Goal: Information Seeking & Learning: Learn about a topic

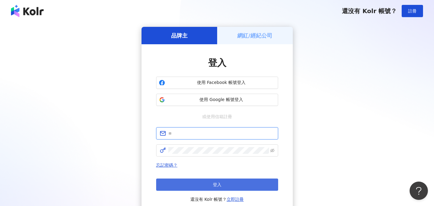
type input "**********"
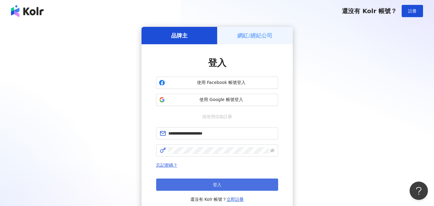
click at [221, 183] on span "登入" at bounding box center [217, 184] width 9 height 5
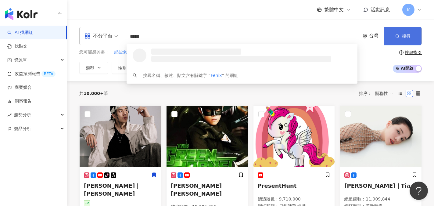
type input "*****"
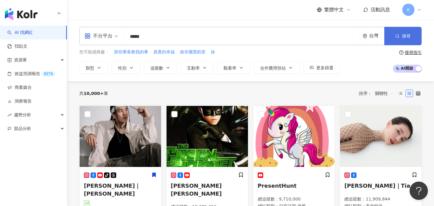
click at [392, 36] on button "搜尋" at bounding box center [402, 36] width 37 height 18
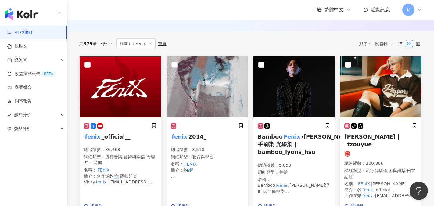
scroll to position [92, 0]
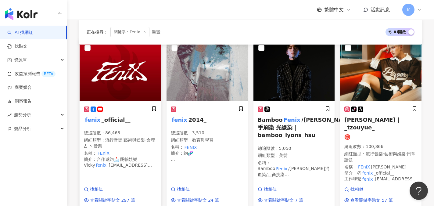
click at [106, 121] on span "_official__" at bounding box center [116, 120] width 29 height 6
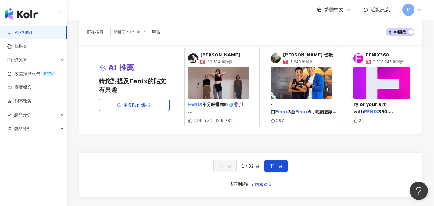
scroll to position [610, 0]
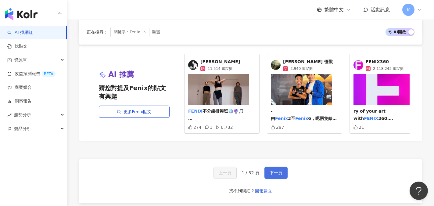
click at [273, 175] on span "下一頁" at bounding box center [276, 172] width 13 height 5
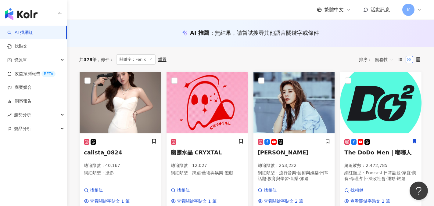
scroll to position [0, 0]
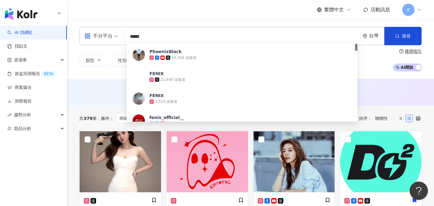
drag, startPoint x: 147, startPoint y: 34, endPoint x: 115, endPoint y: 34, distance: 31.4
click at [115, 34] on div "不分平台 ***** 台灣 搜尋 1d21ed27-ca15-4e8b-be70-e5d770c2881c PhoenixBlack 54,358 追蹤者 F…" at bounding box center [250, 36] width 343 height 18
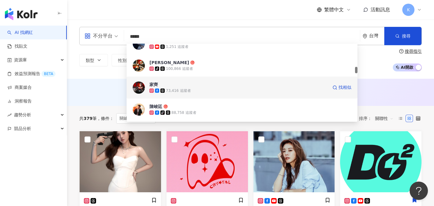
scroll to position [244, 0]
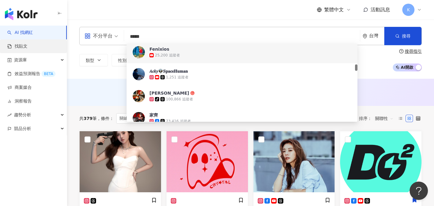
click at [24, 47] on link "找貼文" at bounding box center [17, 46] width 20 height 6
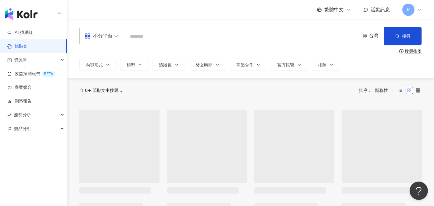
click at [148, 33] on input "search" at bounding box center [242, 36] width 231 height 13
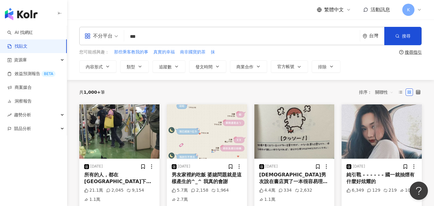
type input "***"
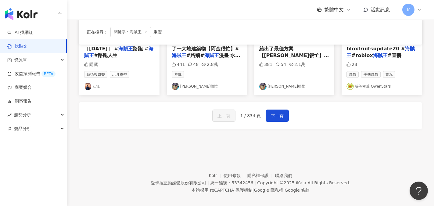
scroll to position [379, 0]
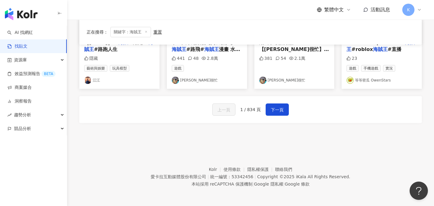
click at [278, 101] on div "上一頁 1 / 834 頁 下一頁" at bounding box center [250, 109] width 343 height 27
click at [278, 108] on span "下一頁" at bounding box center [277, 109] width 13 height 7
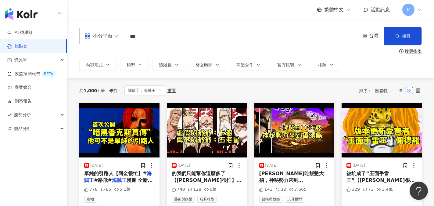
scroll to position [0, 0]
click at [94, 65] on span "內容形式" at bounding box center [94, 65] width 17 height 5
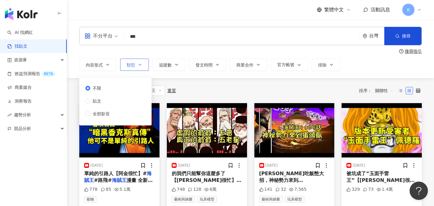
click at [135, 66] on button "類型" at bounding box center [134, 65] width 29 height 12
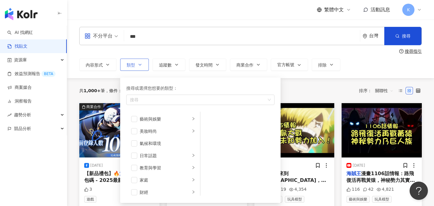
click at [135, 66] on button "類型 搜尋或選擇您想要的類型： 搜尋 藝術與娛樂 美妝時尚 氣候和環境 日常話題 教育與學習 家庭 財經 美食 命理占卜 遊戲 法政社會 生活風格 影視娛樂 …" at bounding box center [134, 65] width 29 height 12
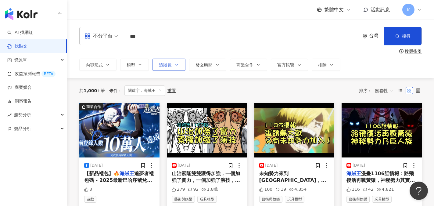
click at [171, 64] on span "追蹤數" at bounding box center [165, 65] width 13 height 5
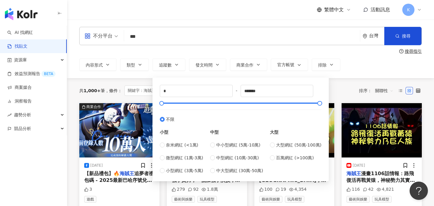
click at [163, 161] on div "奈米網紅 (<1萬) 微型網紅 (1萬-3萬) 小型網紅 (3萬-5萬)" at bounding box center [181, 158] width 43 height 32
type input "*****"
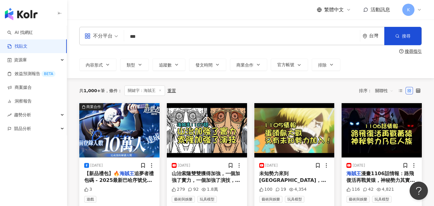
click at [343, 81] on div "共 1,000+ 筆 條件 ： 關鍵字：海賊王 重置 排序： 關聯性" at bounding box center [250, 90] width 343 height 25
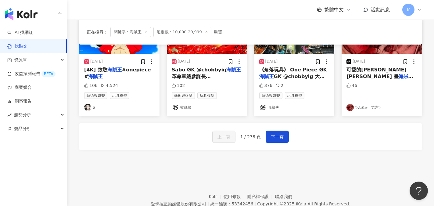
scroll to position [366, 0]
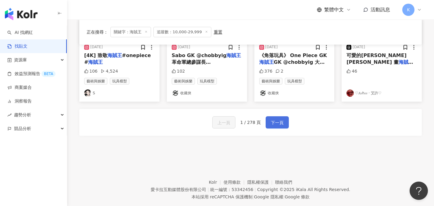
click at [283, 121] on button "下一頁" at bounding box center [277, 122] width 23 height 12
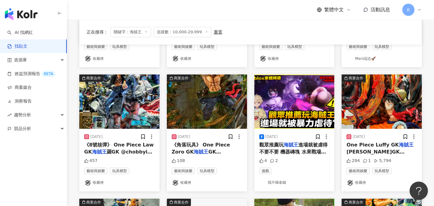
scroll to position [305, 0]
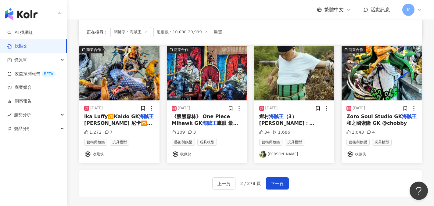
click at [275, 175] on div "上一頁 2 / 278 頁 下一頁" at bounding box center [250, 183] width 343 height 27
click at [279, 182] on span "下一頁" at bounding box center [277, 183] width 13 height 7
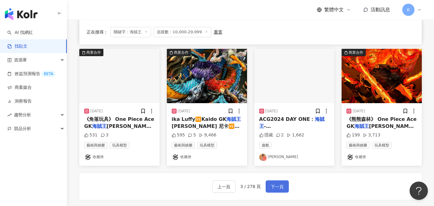
scroll to position [336, 0]
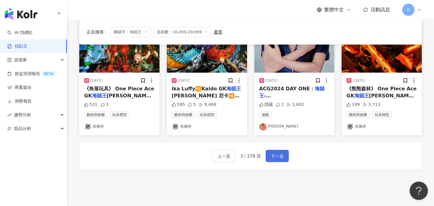
click at [278, 153] on span "下一頁" at bounding box center [277, 156] width 13 height 7
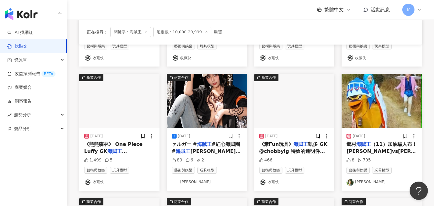
scroll to position [153, 0]
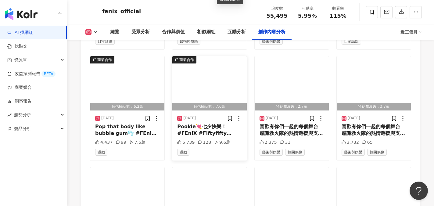
scroll to position [2135, 0]
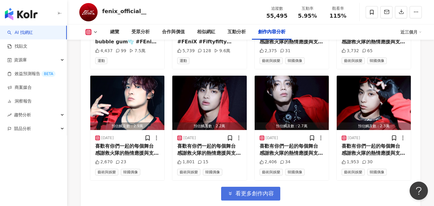
click at [259, 190] on span "看更多創作內容" at bounding box center [254, 193] width 38 height 7
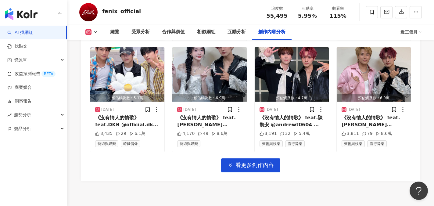
scroll to position [2489, 0]
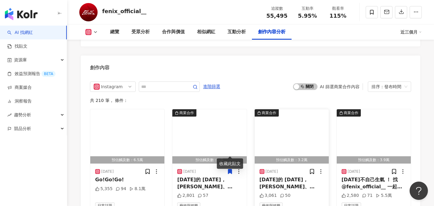
scroll to position [1910, 0]
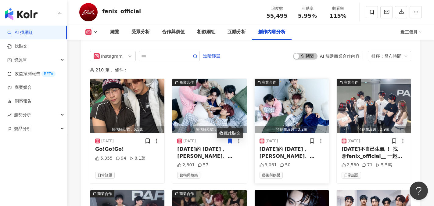
click at [288, 96] on img "button" at bounding box center [292, 106] width 74 height 54
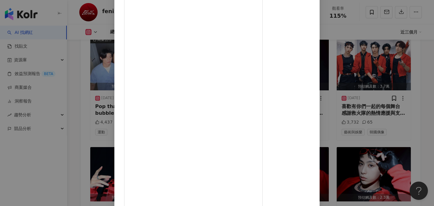
scroll to position [2093, 0]
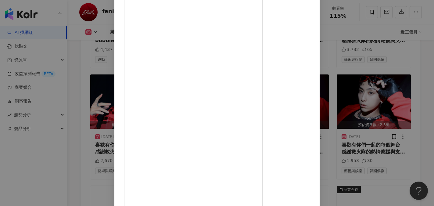
scroll to position [2154, 0]
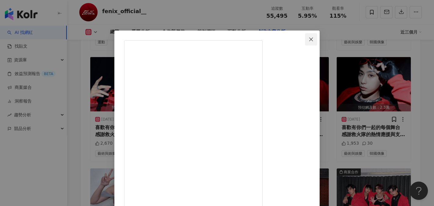
click at [314, 38] on icon "close" at bounding box center [311, 39] width 5 height 5
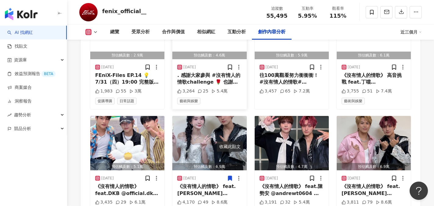
scroll to position [2520, 0]
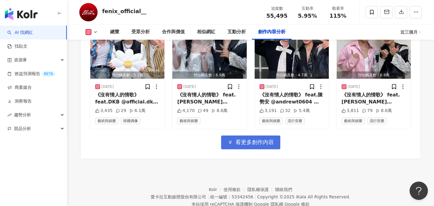
click at [236, 139] on span "看更多創作內容" at bounding box center [254, 142] width 38 height 7
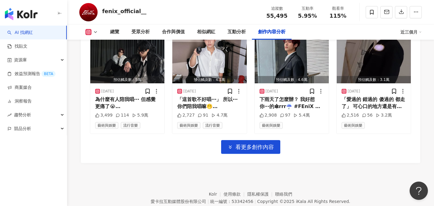
scroll to position [2853, 0]
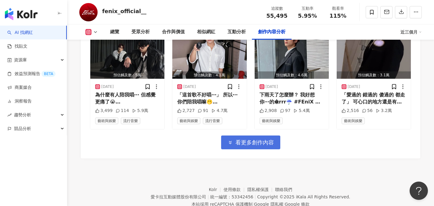
click at [237, 139] on span "看更多創作內容" at bounding box center [254, 142] width 38 height 7
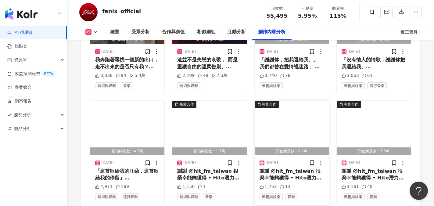
scroll to position [3128, 0]
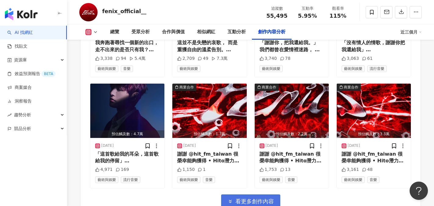
click at [258, 198] on span "看更多創作內容" at bounding box center [254, 201] width 38 height 7
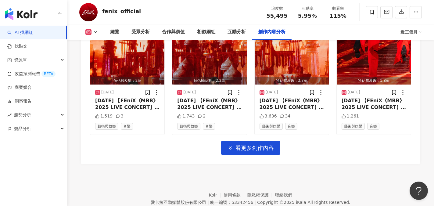
scroll to position [3520, 0]
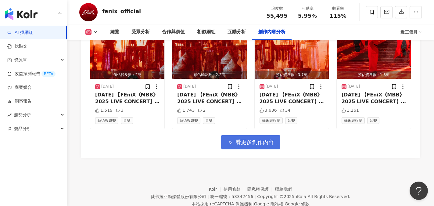
click at [249, 139] on span "看更多創作內容" at bounding box center [254, 142] width 38 height 7
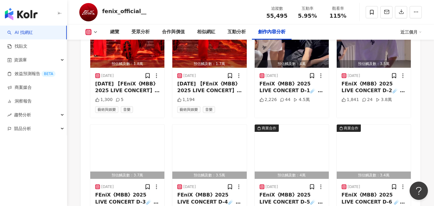
scroll to position [3703, 0]
